Goal: Obtain resource: Download file/media

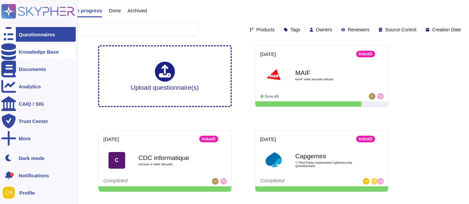
click at [47, 52] on div "Knowledge Base" at bounding box center [39, 51] width 40 height 5
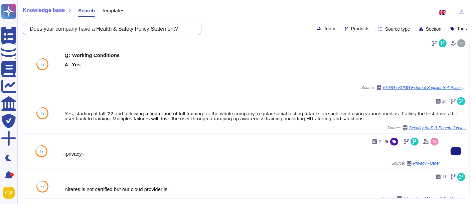
scroll to position [582, 0]
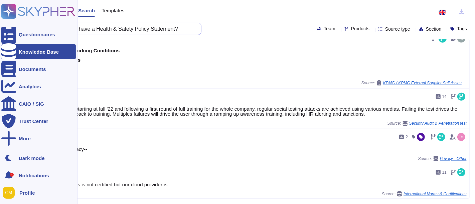
drag, startPoint x: 184, startPoint y: 28, endPoint x: 17, endPoint y: 0, distance: 169.0
click at [17, 0] on div "Questionnaires Knowledge Base Documents Analytics CAIQ / SIG Trust Center More …" at bounding box center [237, 102] width 475 height 204
paste input "Employers Liability Insurance? (y/n) (*)"
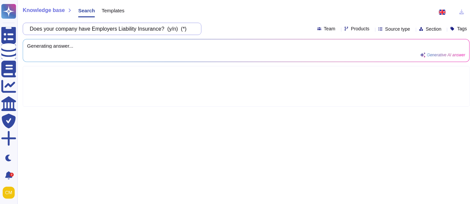
drag, startPoint x: 168, startPoint y: 28, endPoint x: 447, endPoint y: 30, distance: 279.4
click at [446, 30] on div "Does your company have Employers Liability Insurance? (y/n) (*) Team Products S…" at bounding box center [246, 29] width 447 height 12
type input "Does your company have Employers Liability Insurance?"
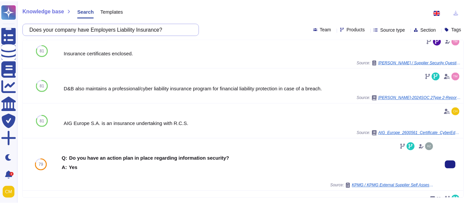
scroll to position [408, 0]
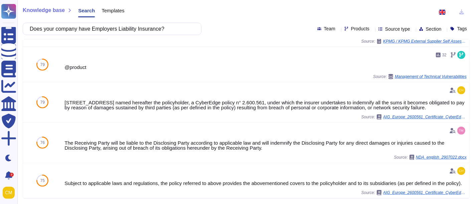
click at [252, 16] on div "Knowledge base Search Templates" at bounding box center [244, 11] width 442 height 13
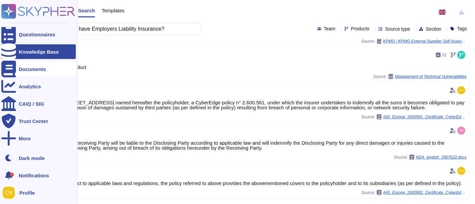
click at [42, 71] on div "Documents" at bounding box center [32, 69] width 27 height 5
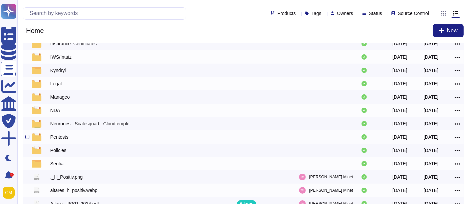
scroll to position [98, 0]
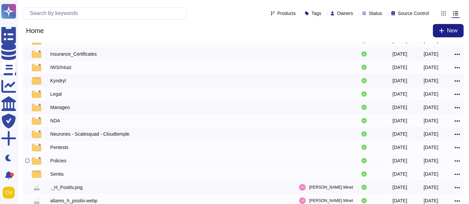
click at [64, 164] on div "Policies" at bounding box center [58, 161] width 16 height 7
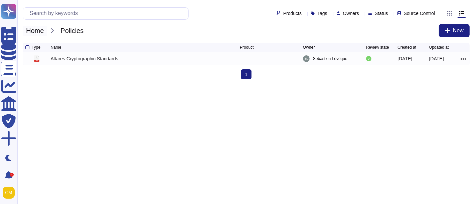
click at [37, 31] on span "Home" at bounding box center [35, 31] width 24 height 10
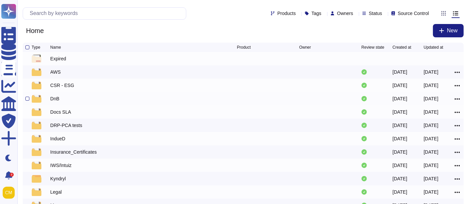
click at [55, 99] on div "DnB" at bounding box center [54, 99] width 9 height 7
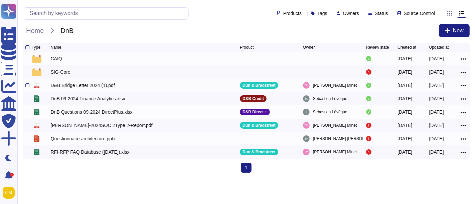
click at [73, 87] on div "D&B Bridge Letter 2024 (1).pdf" at bounding box center [83, 85] width 64 height 7
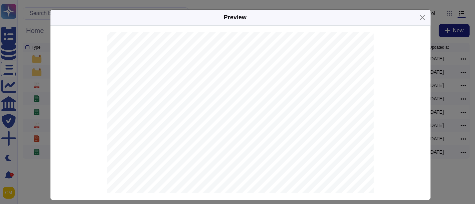
scroll to position [148, 0]
click at [450, 75] on div "Preview [STREET_ADDRESS][STREET_ADDRESS] [DOMAIN_NAME] Commercial in Confidence…" at bounding box center [237, 102] width 475 height 204
